Goal: Check status: Check status

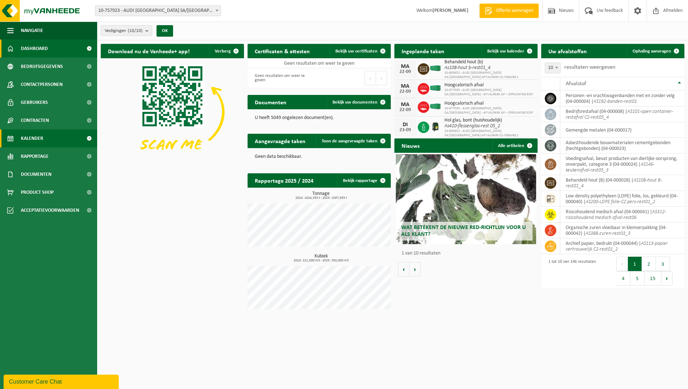
click at [43, 142] on span "Kalender" at bounding box center [32, 139] width 22 height 18
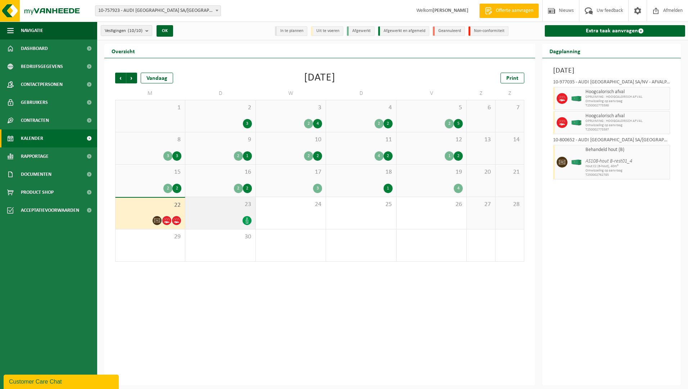
click at [214, 207] on span "23" at bounding box center [220, 205] width 63 height 8
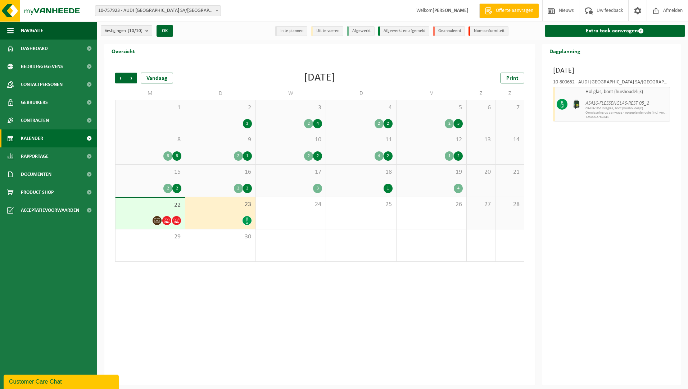
click at [144, 207] on span "22" at bounding box center [150, 205] width 62 height 8
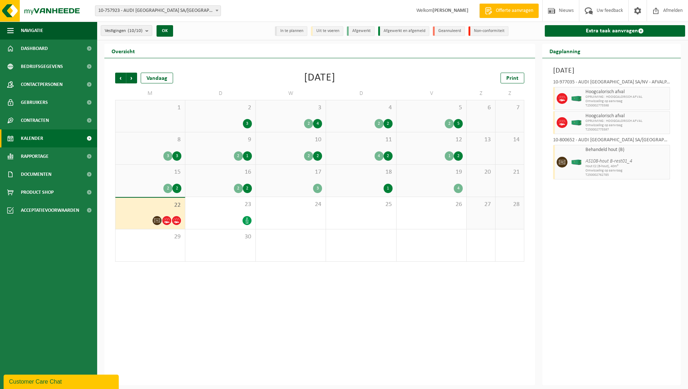
click at [287, 255] on div "1" at bounding box center [291, 246] width 70 height 32
